Goal: Transaction & Acquisition: Purchase product/service

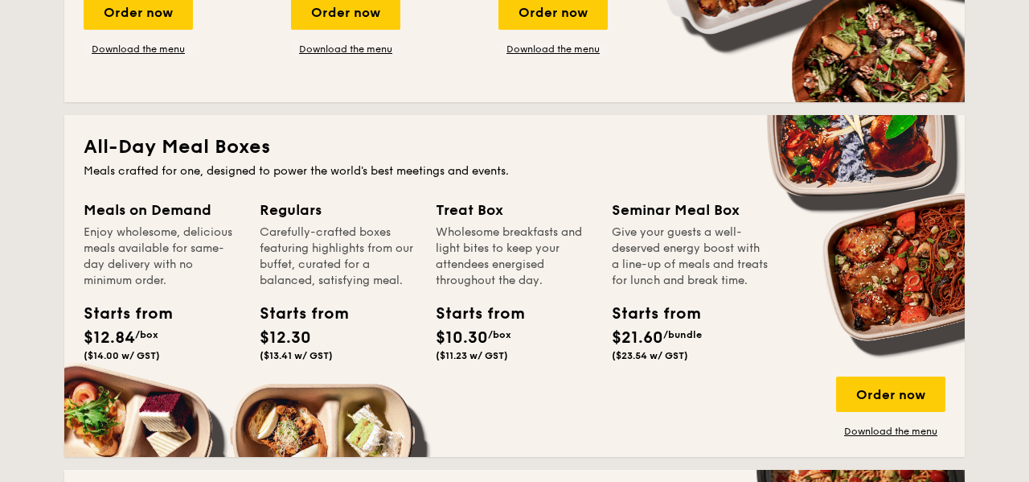
scroll to position [1014, 0]
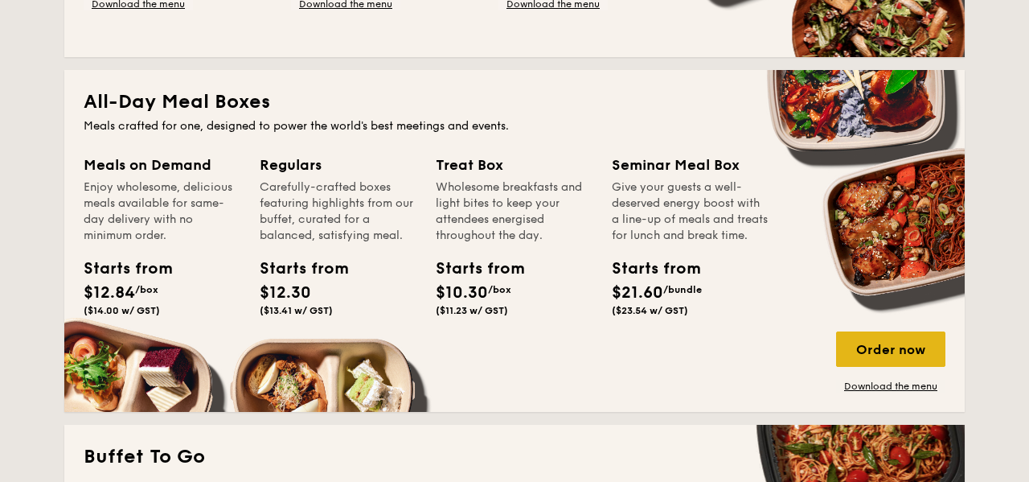
click at [888, 343] on div "Order now" at bounding box center [890, 348] width 109 height 35
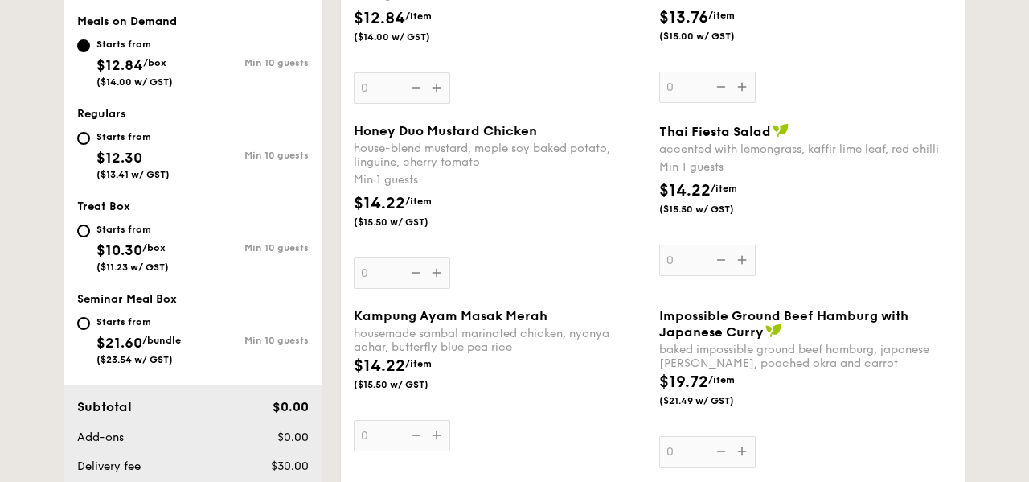
scroll to position [616, 0]
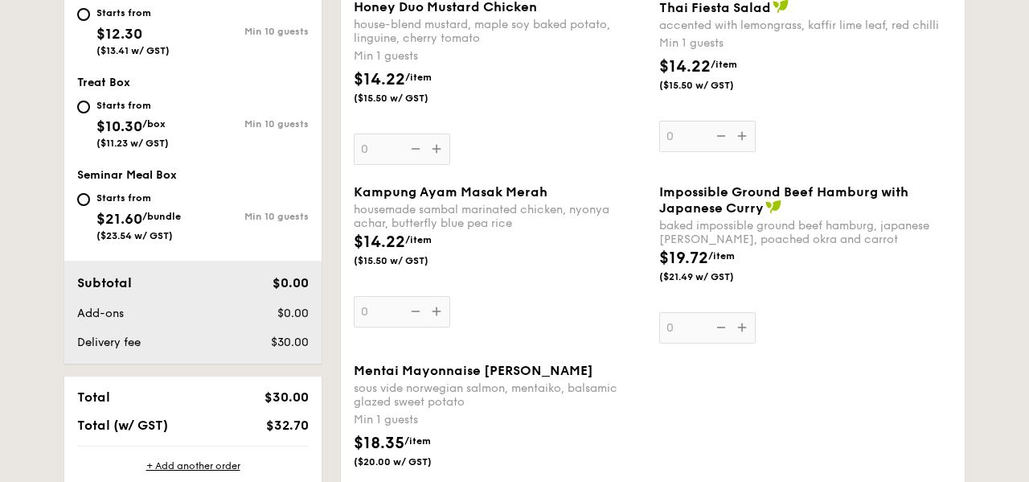
scroll to position [785, 0]
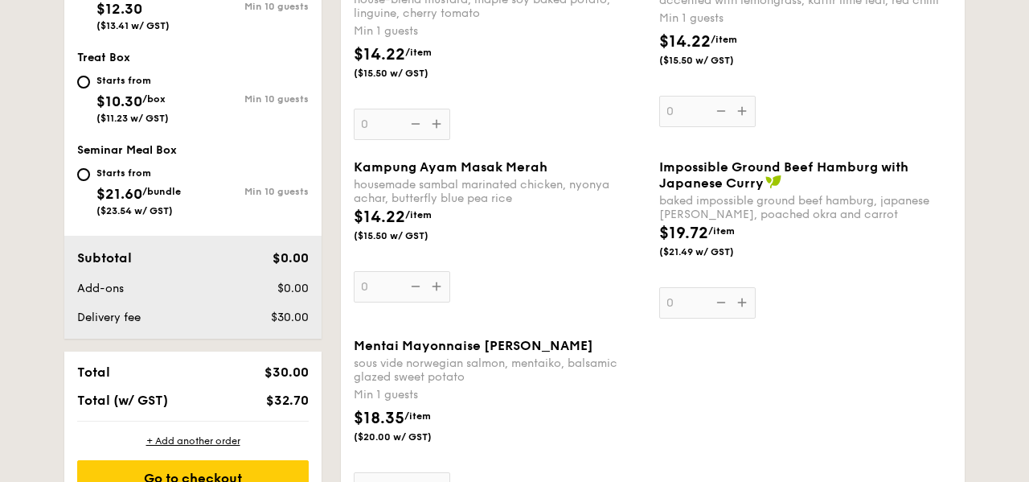
scroll to position [765, 0]
click at [89, 174] on input "Starts from $21.60 /bundle ($23.54 w/ GST) Min 10 guests" at bounding box center [83, 173] width 13 height 13
radio input "true"
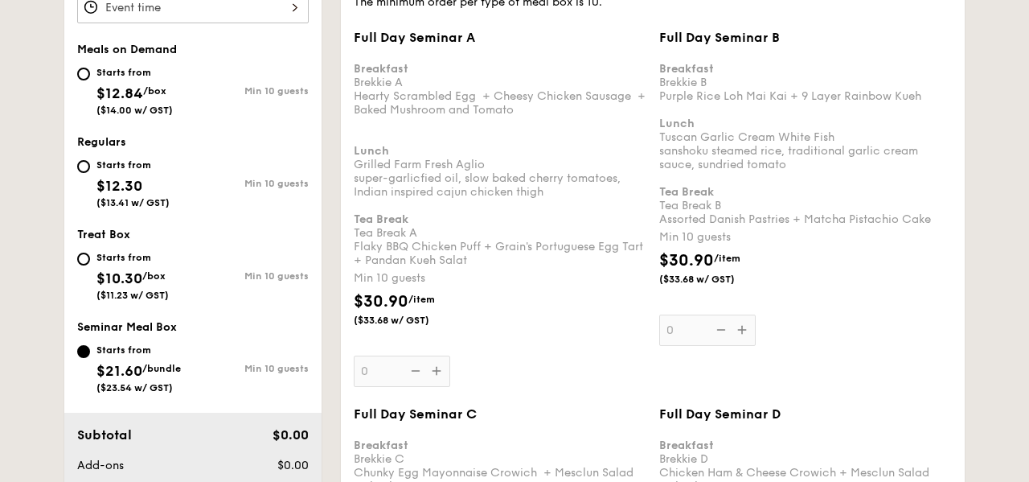
scroll to position [580, 0]
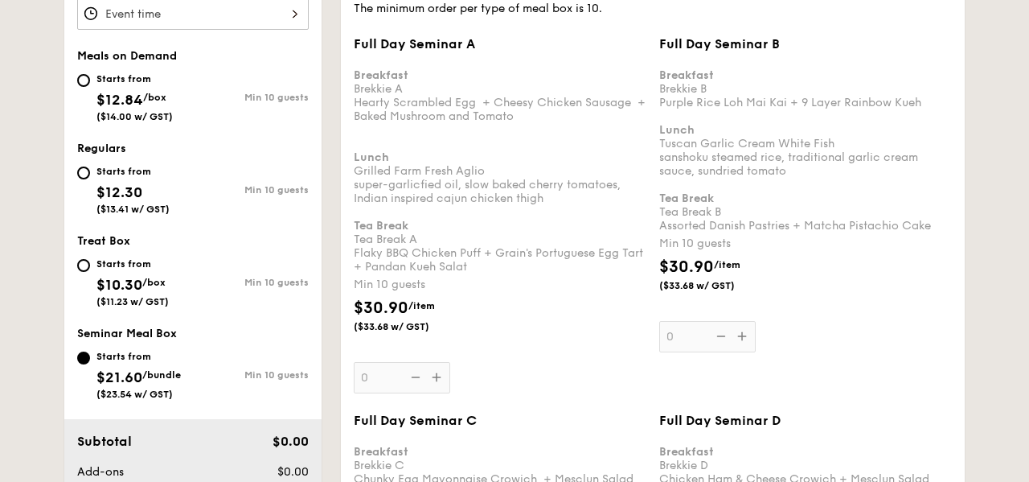
click at [124, 112] on span "($14.00 w/ GST)" at bounding box center [134, 116] width 76 height 11
click at [90, 87] on input "Starts from $12.84 /box ($14.00 w/ GST) Min 10 guests" at bounding box center [83, 80] width 13 height 13
radio input "true"
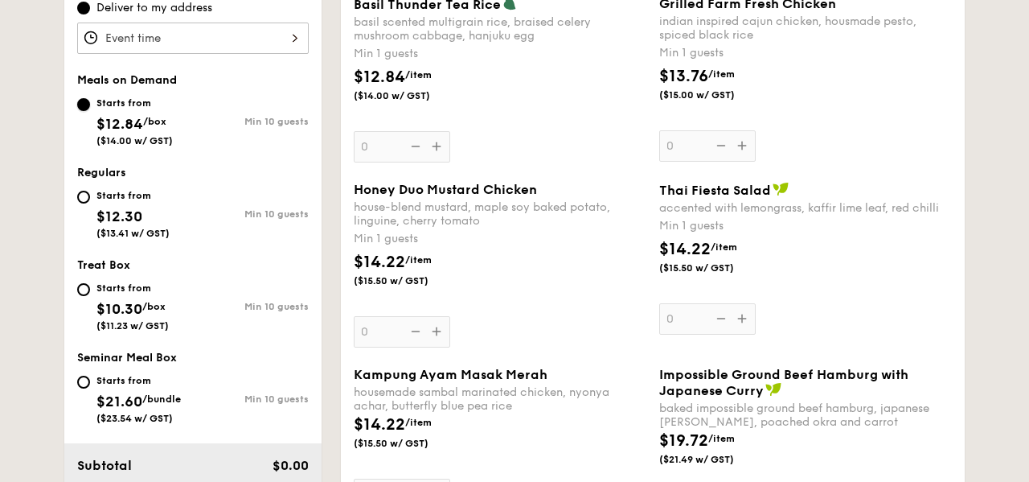
scroll to position [557, 0]
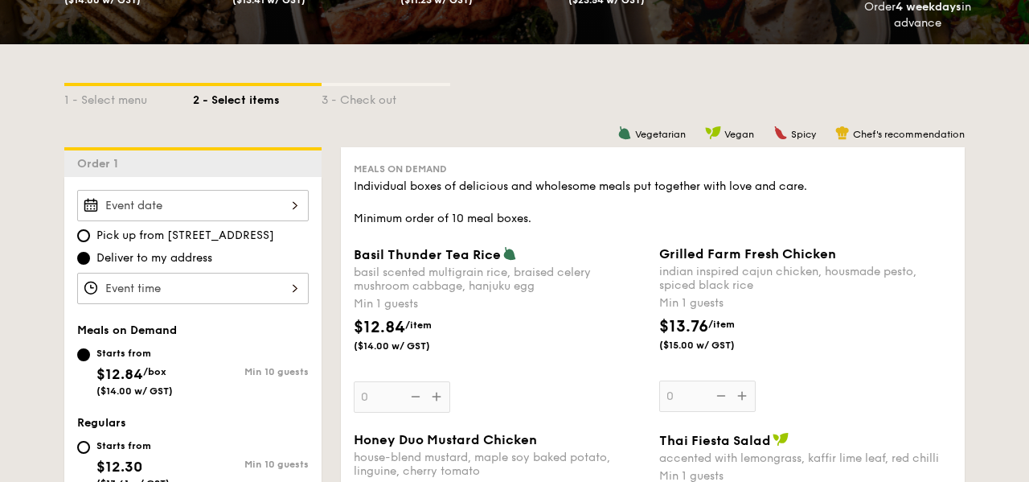
scroll to position [307, 0]
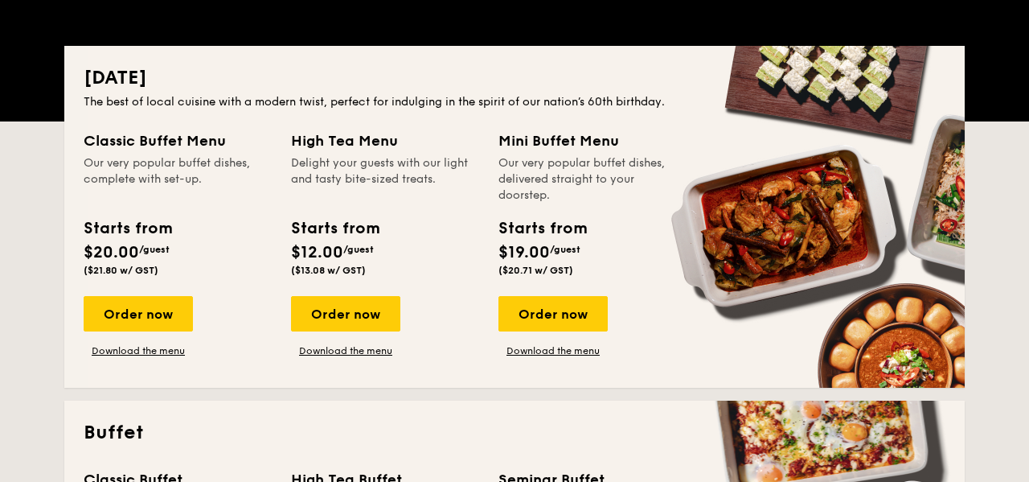
scroll to position [251, 0]
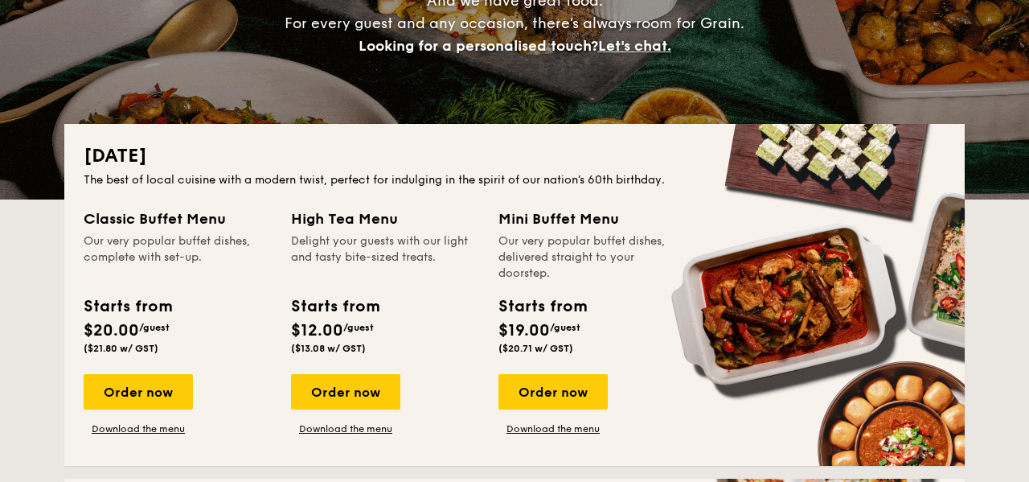
drag, startPoint x: 488, startPoint y: 471, endPoint x: 487, endPoint y: 449, distance: 22.5
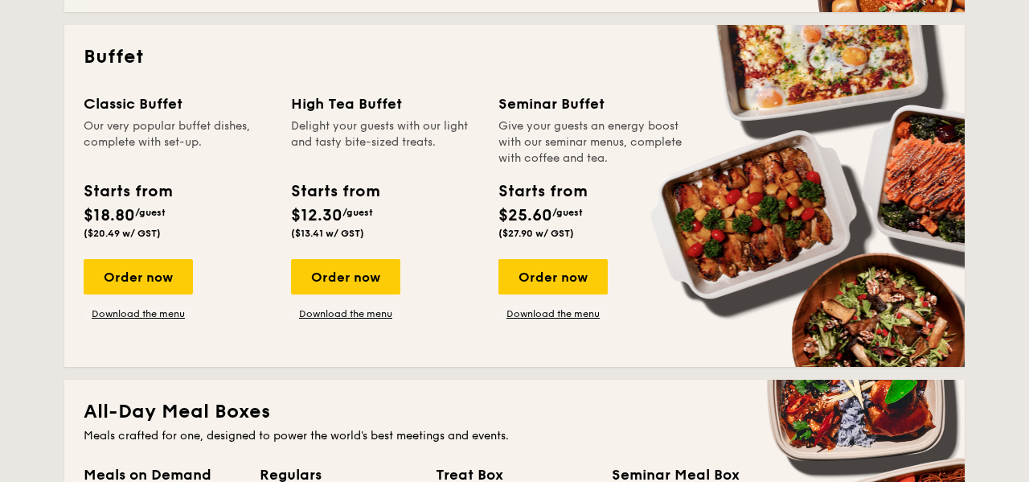
scroll to position [618, 0]
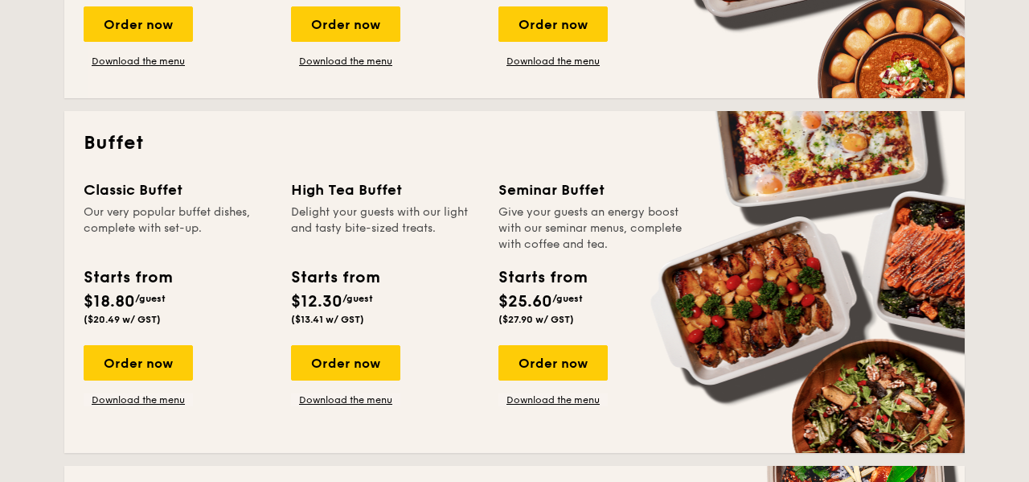
drag, startPoint x: 486, startPoint y: 456, endPoint x: 453, endPoint y: 441, distance: 36.0
click at [164, 359] on div "Order now" at bounding box center [138, 362] width 109 height 35
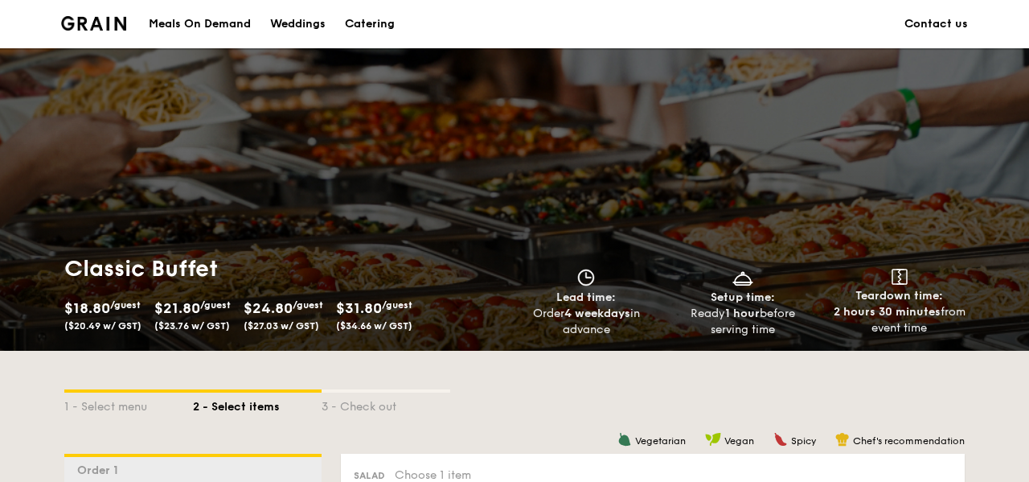
click at [564, 417] on div "1 - Select menu 2 - Select items 3 - Check out" at bounding box center [514, 402] width 900 height 103
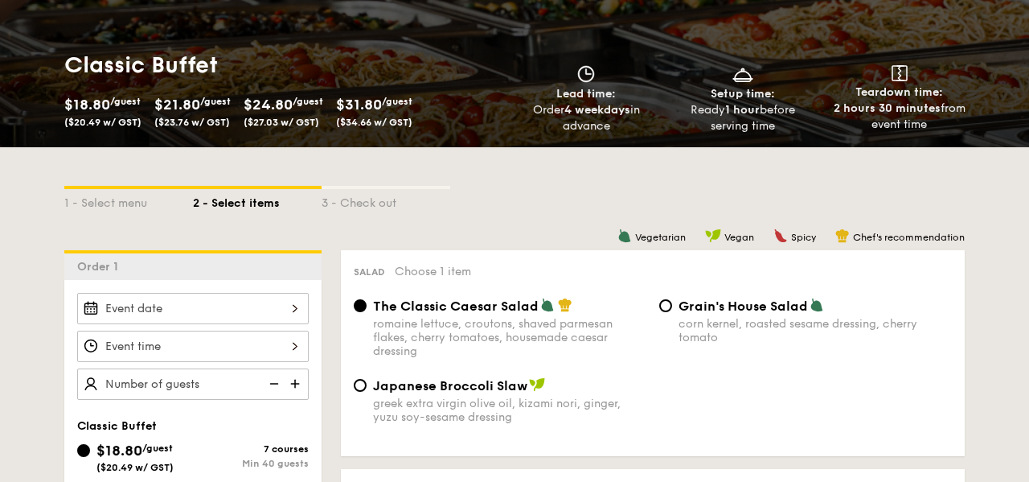
scroll to position [205, 0]
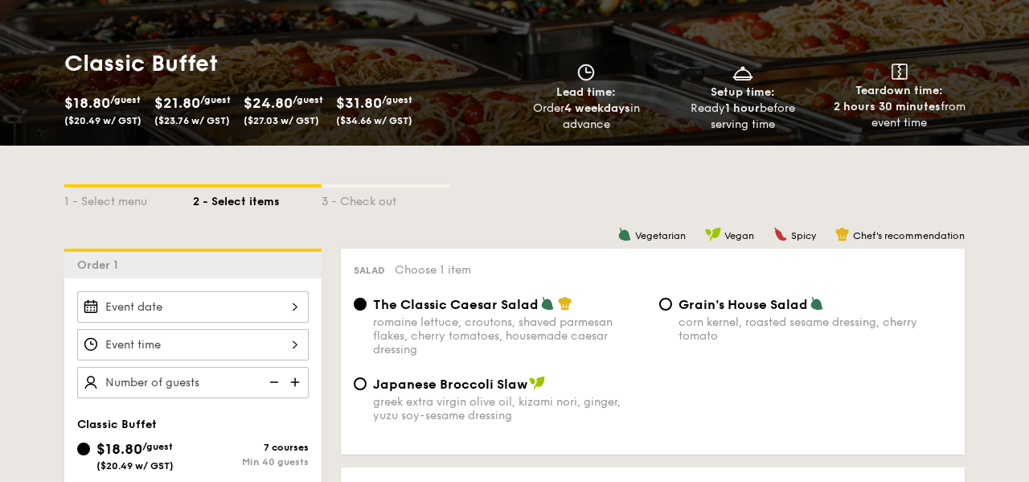
click at [485, 159] on div "1 - Select menu 2 - Select items 3 - Check out" at bounding box center [514, 197] width 900 height 103
click at [483, 168] on div "1 - Select menu 2 - Select items 3 - Check out" at bounding box center [514, 197] width 900 height 103
click at [560, 183] on div "1 - Select menu 2 - Select items 3 - Check out" at bounding box center [514, 197] width 900 height 103
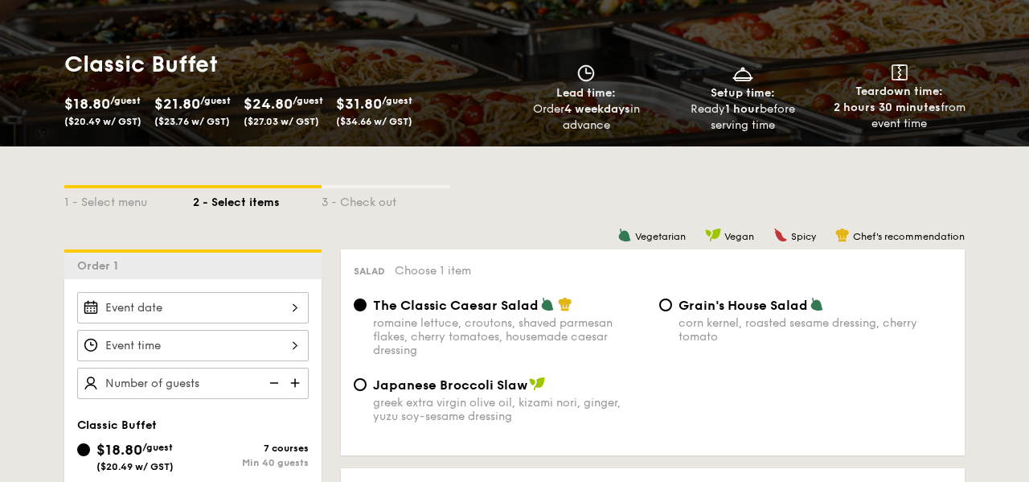
click at [480, 187] on div "1 - Select menu 2 - Select items 3 - Check out" at bounding box center [514, 198] width 900 height 26
click at [476, 207] on div "1 - Select menu 2 - Select items 3 - Check out" at bounding box center [514, 198] width 900 height 26
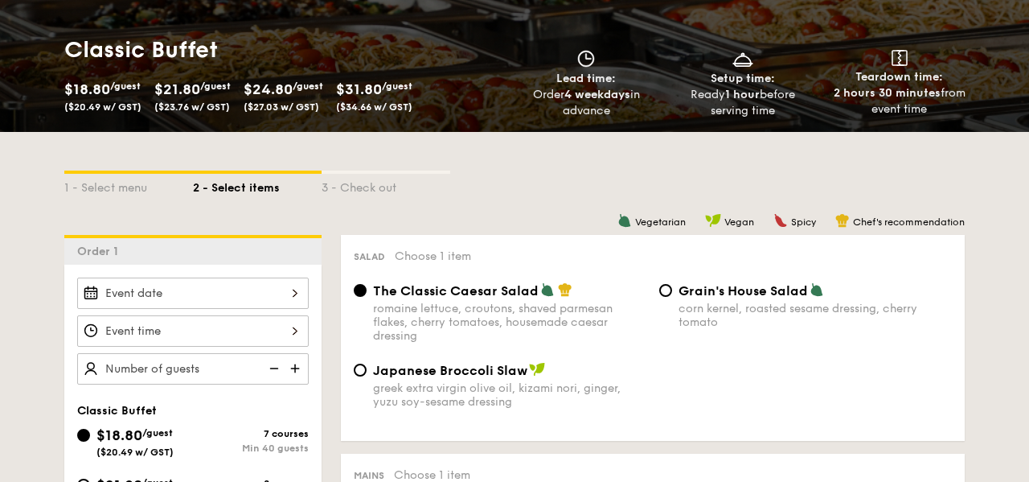
scroll to position [0, 0]
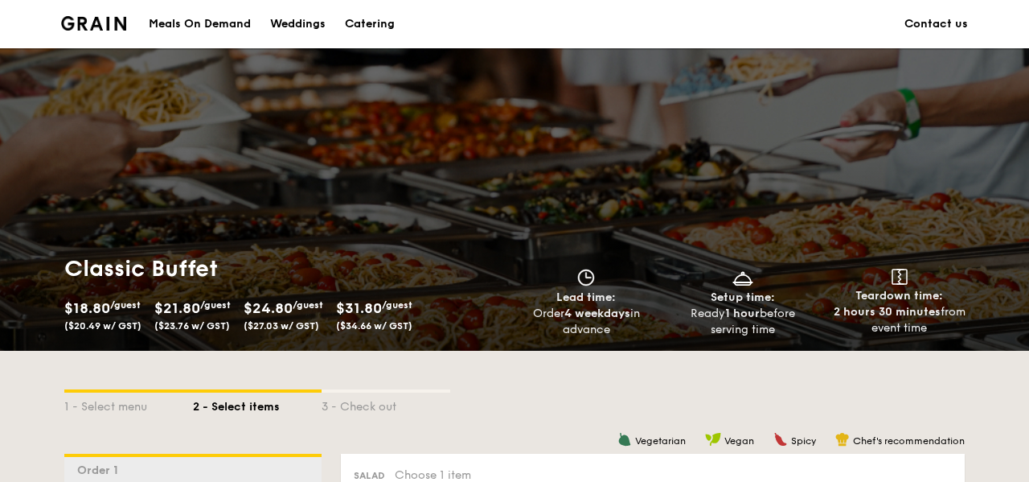
click at [96, 22] on img at bounding box center [93, 23] width 65 height 14
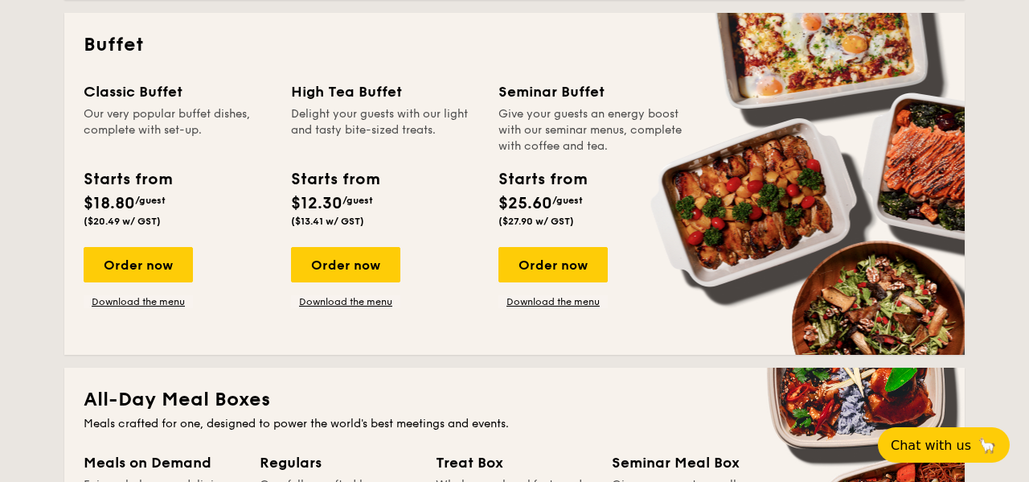
scroll to position [719, 0]
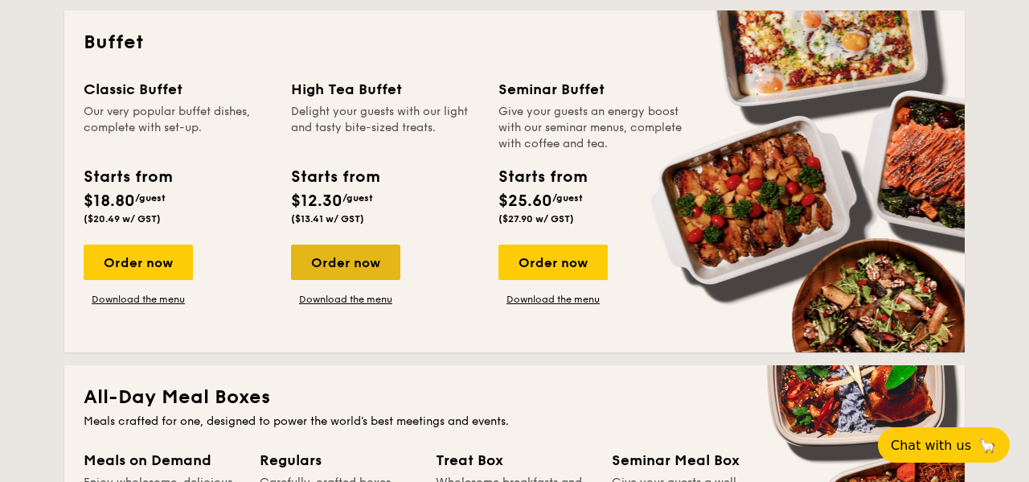
click at [329, 259] on div "Order now" at bounding box center [345, 261] width 109 height 35
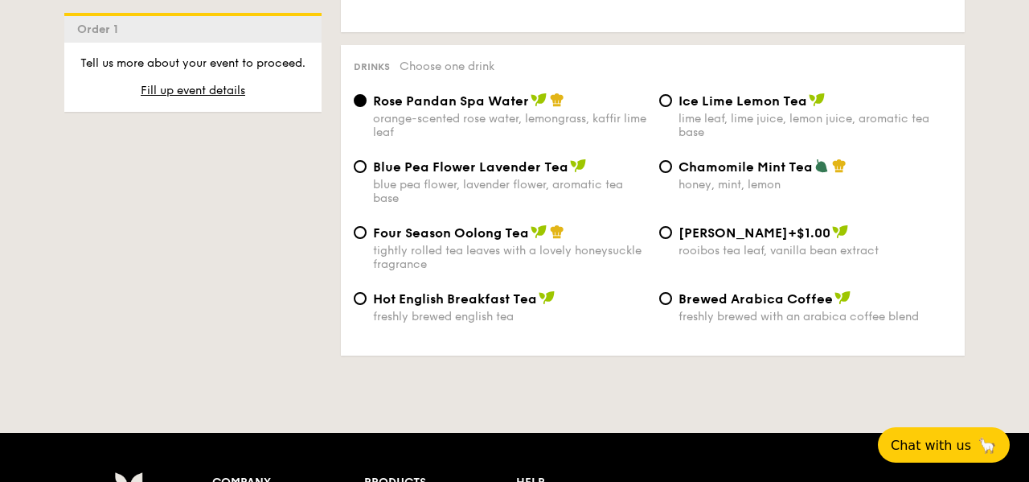
scroll to position [2651, 0]
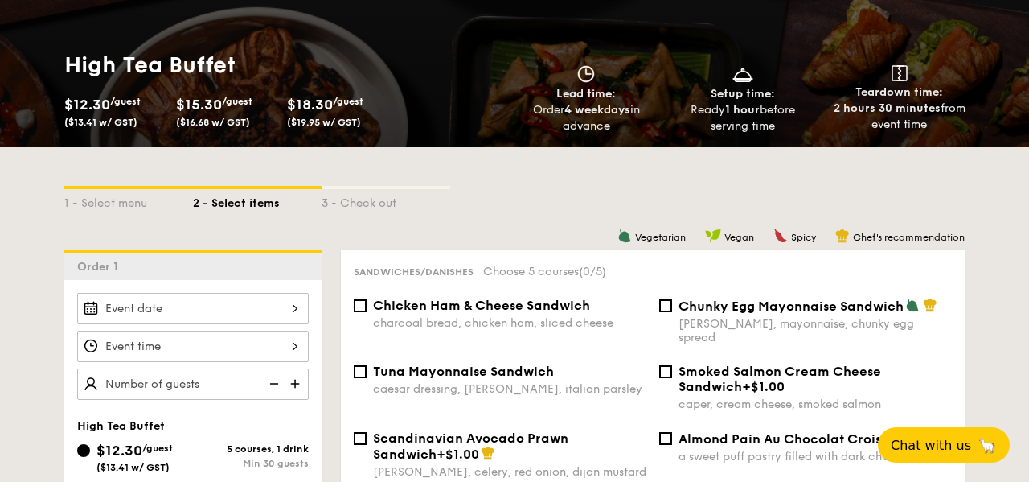
scroll to position [180, 0]
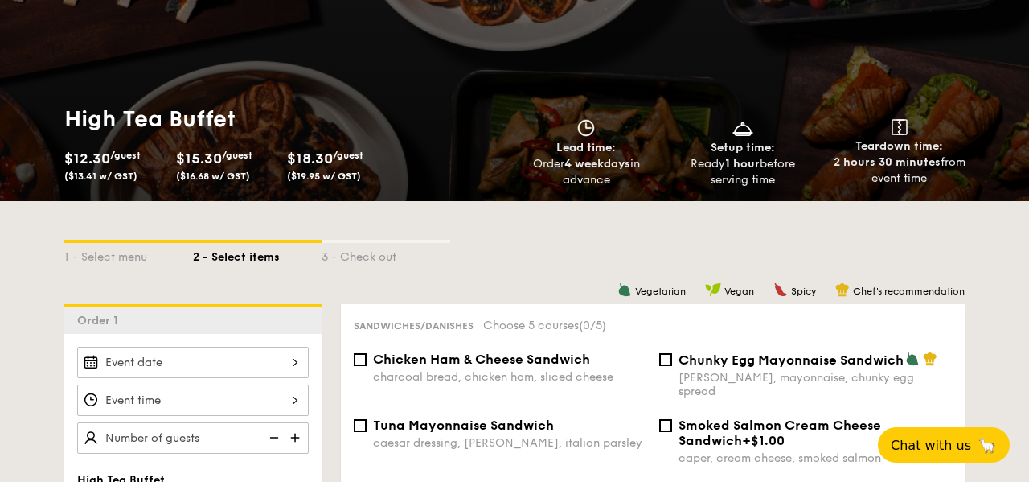
scroll to position [141, 0]
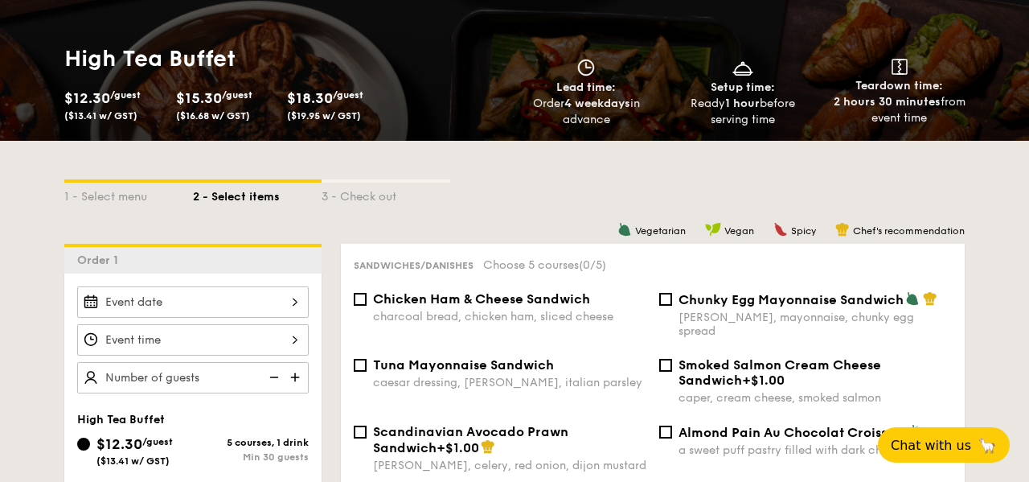
scroll to position [216, 0]
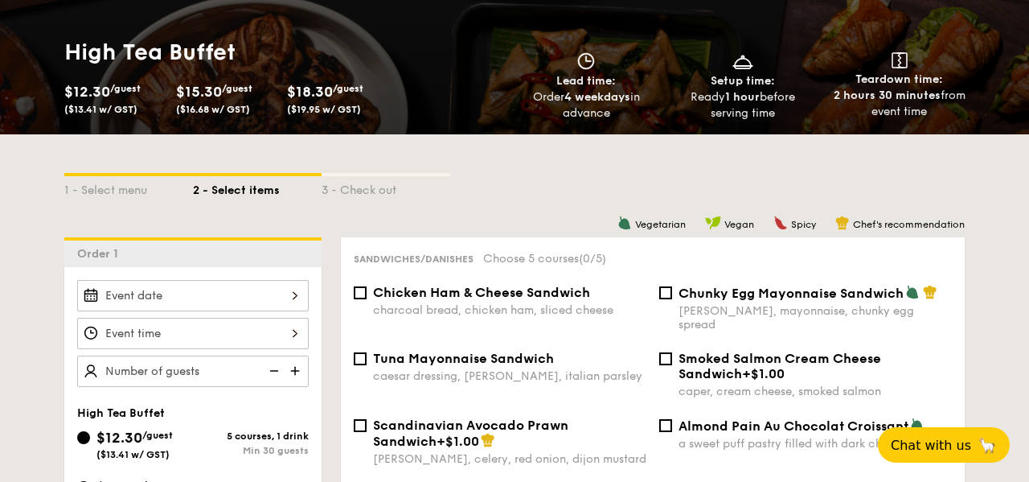
click at [552, 164] on div "1 - Select menu 2 - Select items 3 - Check out" at bounding box center [514, 185] width 900 height 103
click at [530, 147] on div "1 - Select menu 2 - Select items 3 - Check out" at bounding box center [514, 185] width 900 height 103
click at [660, 142] on div "1 - Select menu 2 - Select items 3 - Check out" at bounding box center [514, 185] width 900 height 103
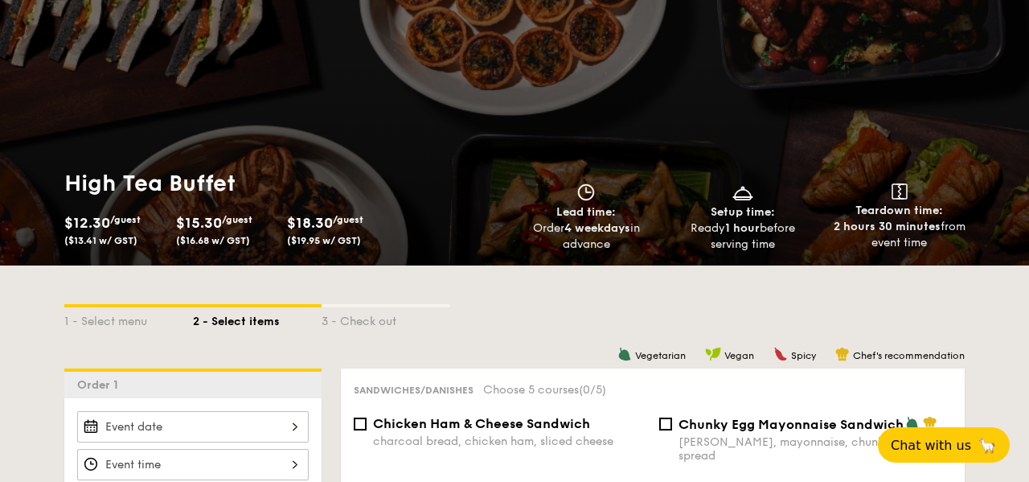
scroll to position [0, 0]
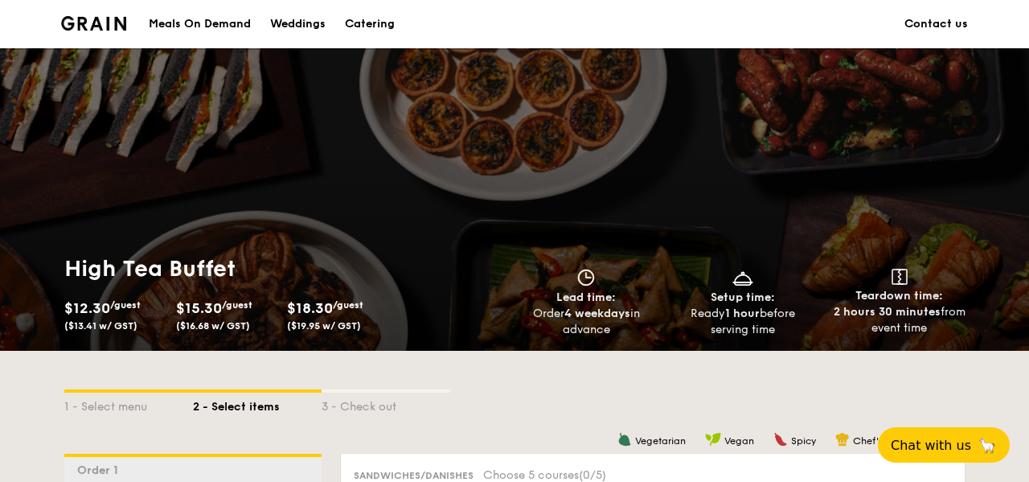
click at [98, 25] on img at bounding box center [93, 23] width 65 height 14
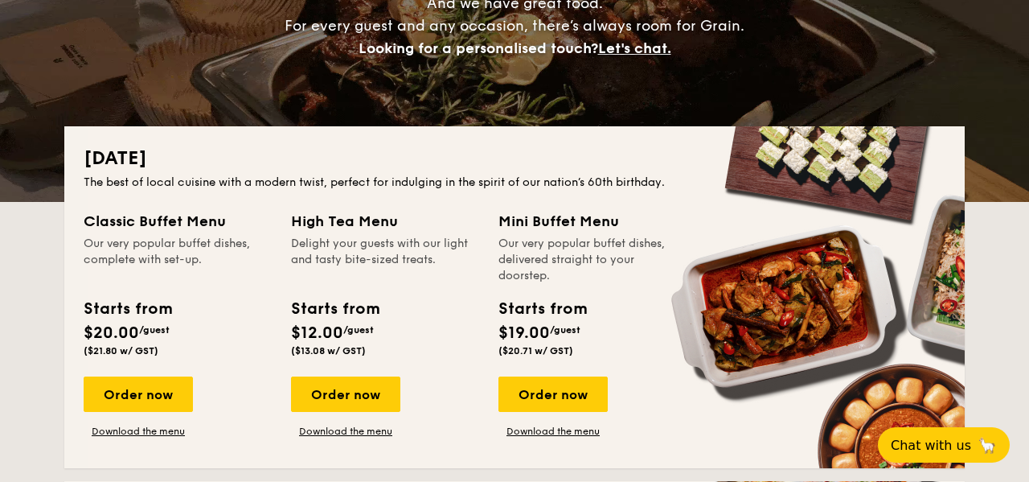
scroll to position [252, 0]
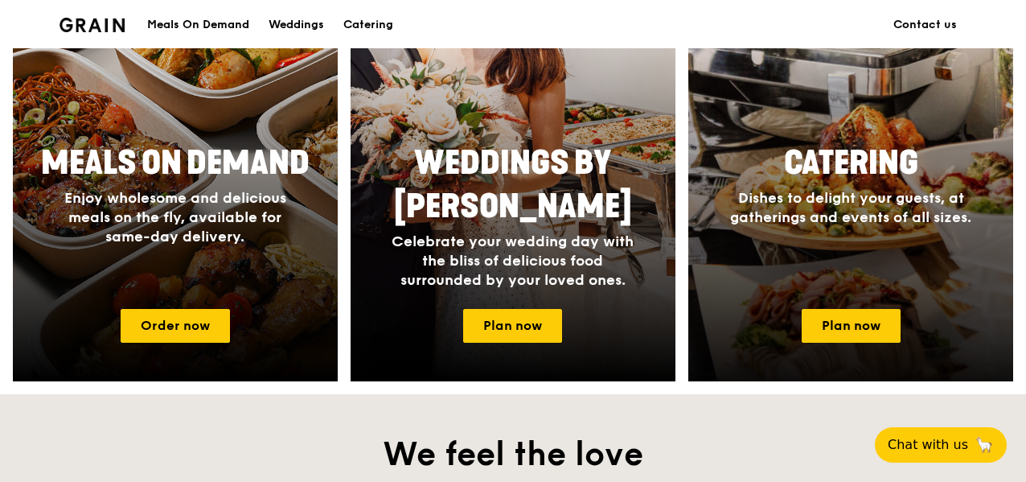
scroll to position [736, 0]
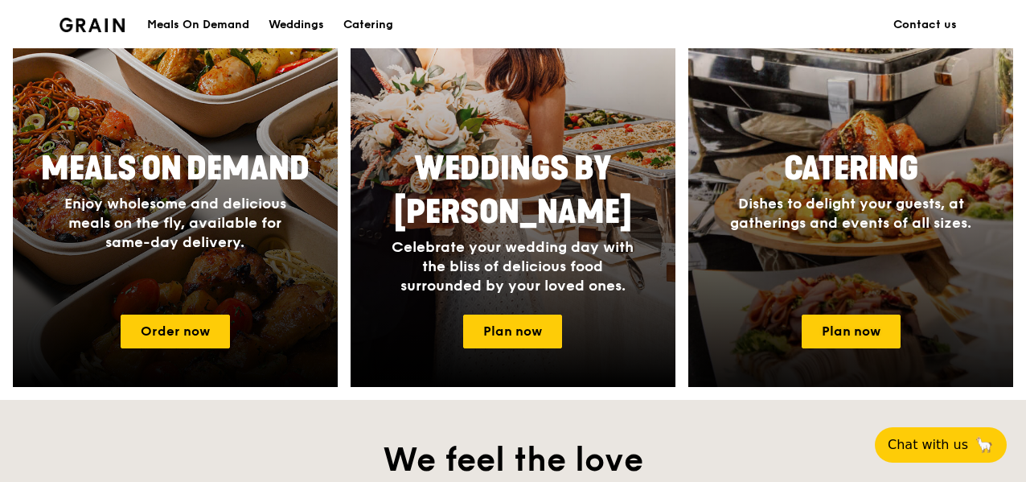
click at [855, 298] on link "Catering Dishes to delight your guests, at gatherings and events of all sizes. …" at bounding box center [850, 153] width 325 height 468
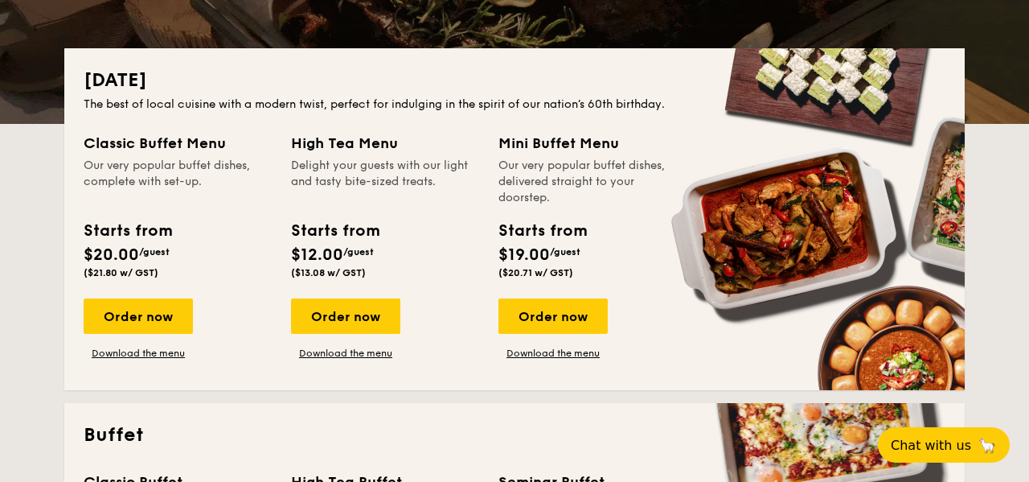
scroll to position [334, 0]
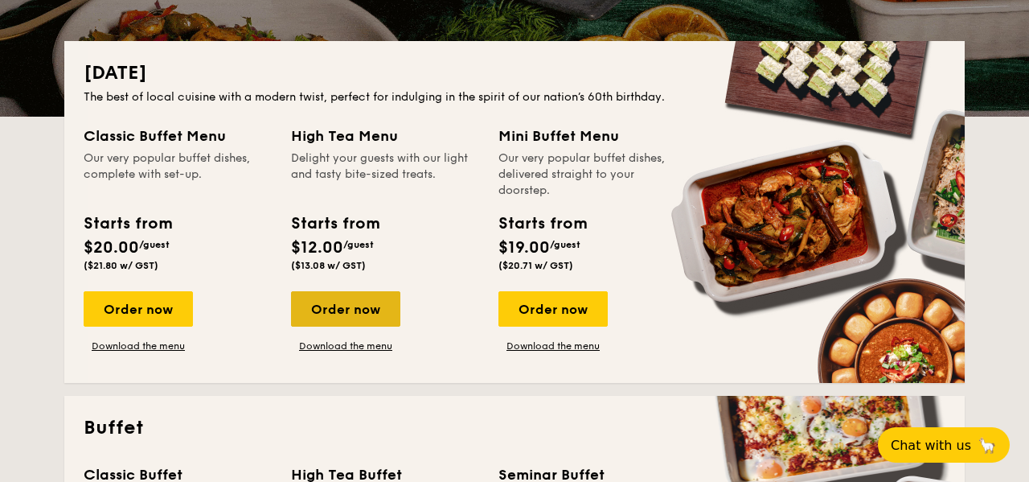
click at [356, 314] on div "Order now" at bounding box center [345, 308] width 109 height 35
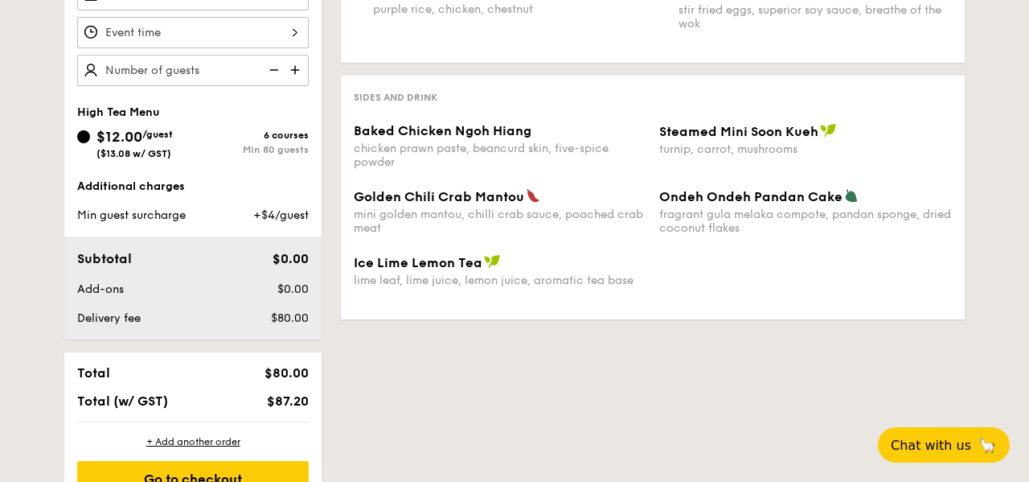
scroll to position [520, 0]
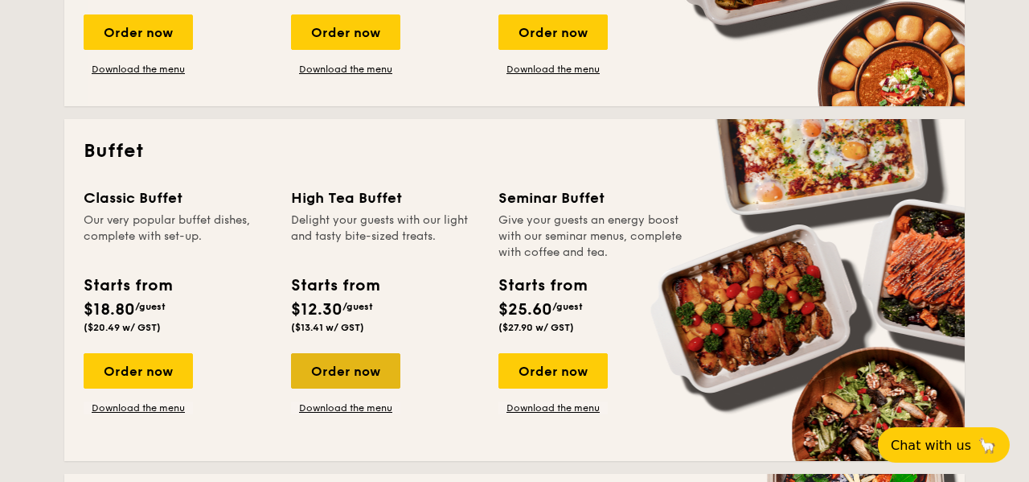
scroll to position [609, 0]
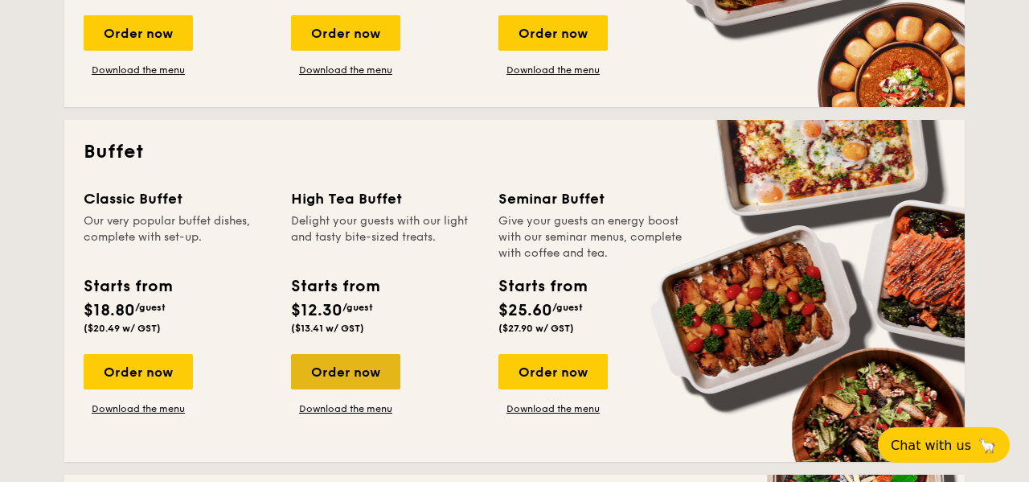
click at [355, 369] on div "Order now" at bounding box center [345, 371] width 109 height 35
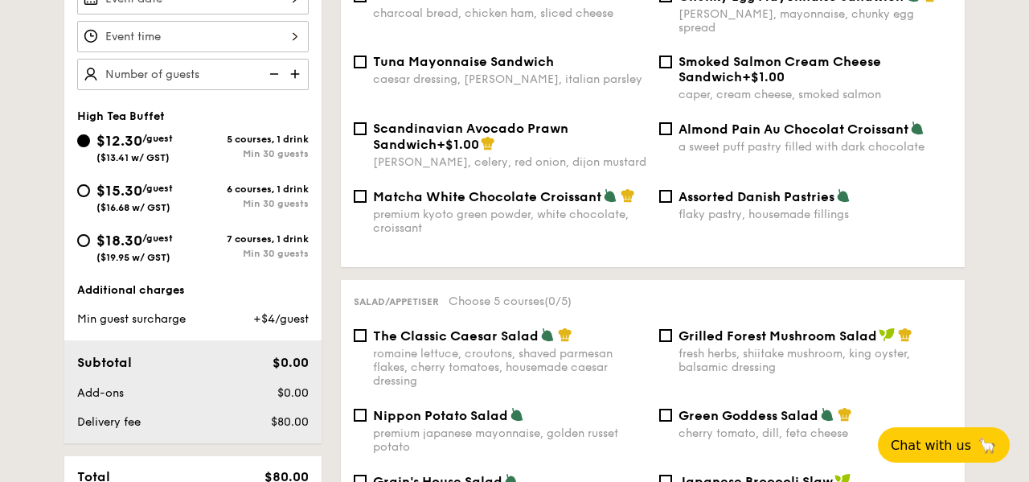
scroll to position [477, 0]
